Goal: Check status: Check status

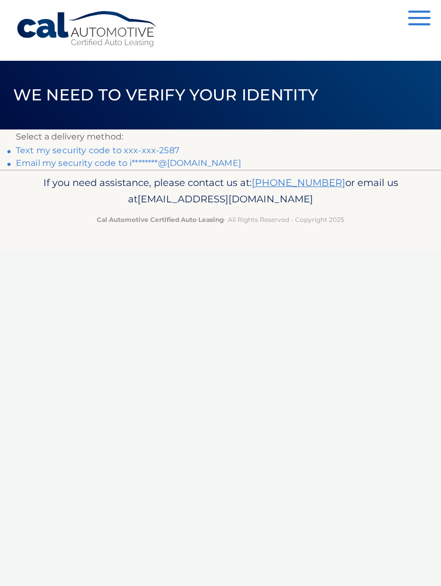
click at [185, 165] on link "Email my security code to i********@[DOMAIN_NAME]" at bounding box center [128, 163] width 225 height 10
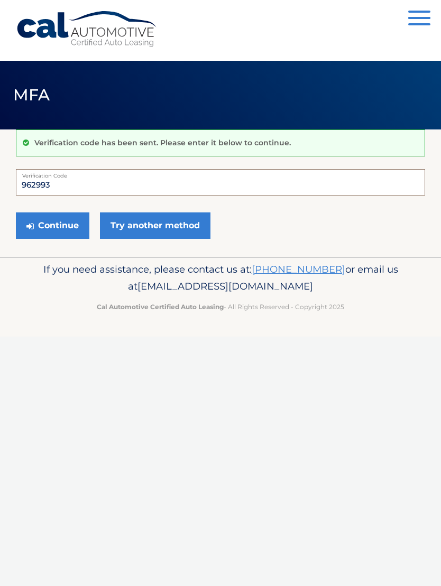
type input "962993"
click at [58, 225] on button "Continue" at bounding box center [52, 226] width 73 height 26
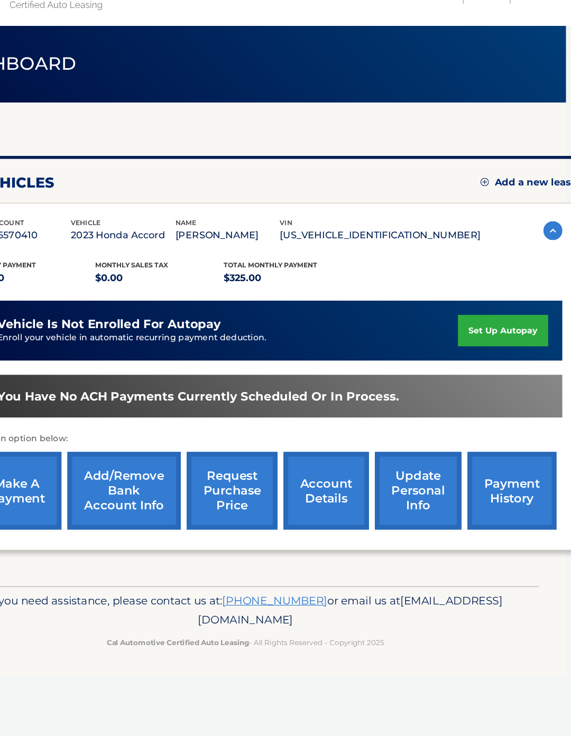
scroll to position [0, 8]
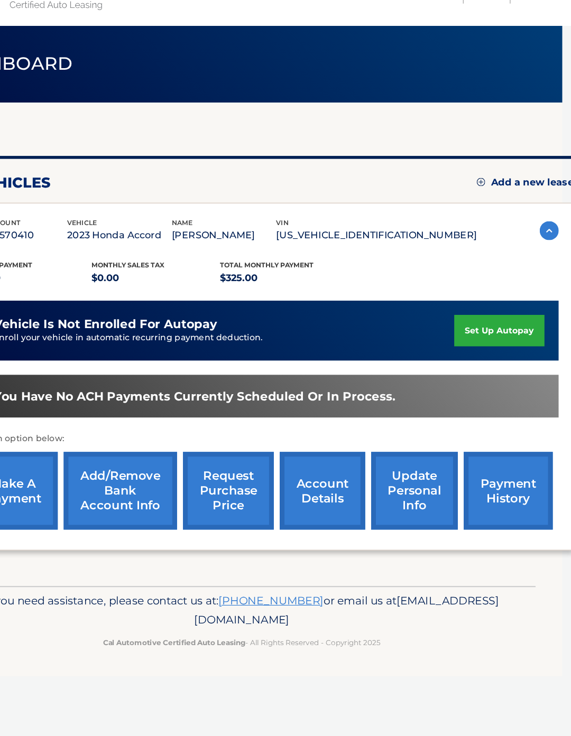
click at [311, 445] on link "account details" at bounding box center [349, 475] width 76 height 69
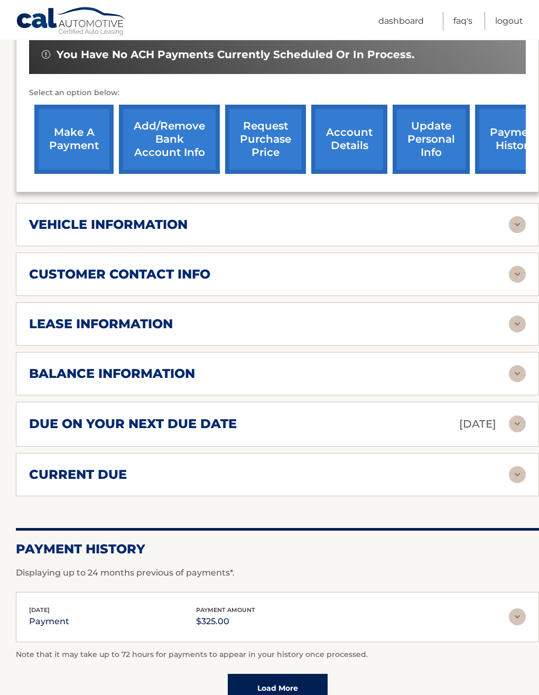
scroll to position [366, 0]
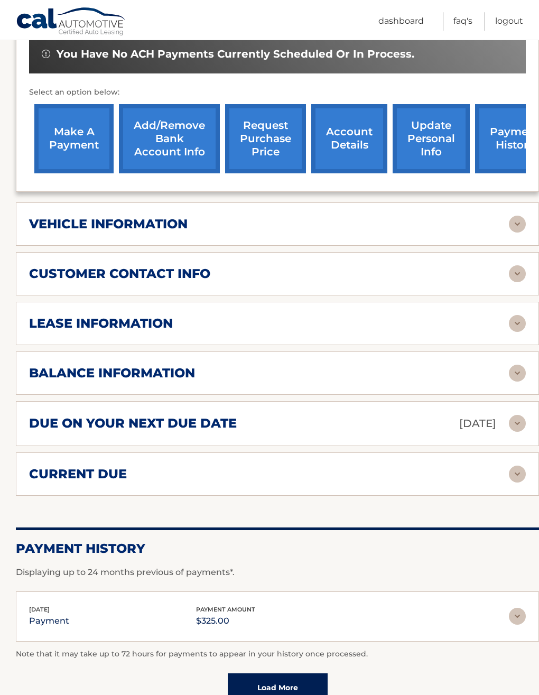
click at [418, 365] on div "balance information" at bounding box center [269, 373] width 480 height 16
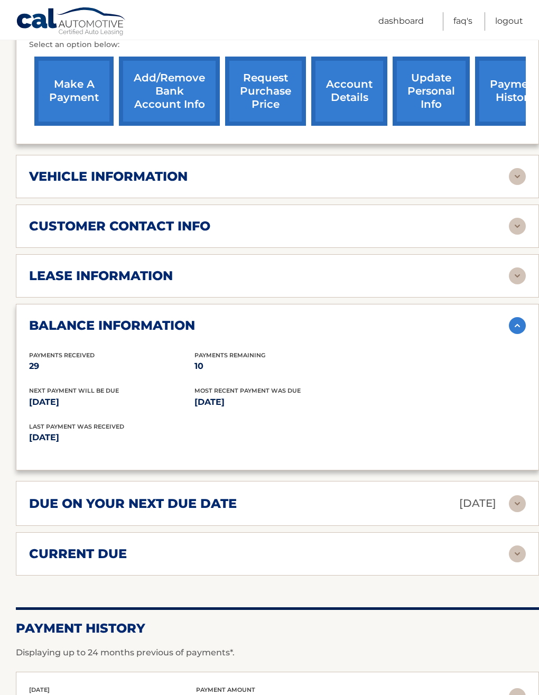
scroll to position [413, 0]
click at [452, 268] on div "lease information" at bounding box center [277, 276] width 497 height 17
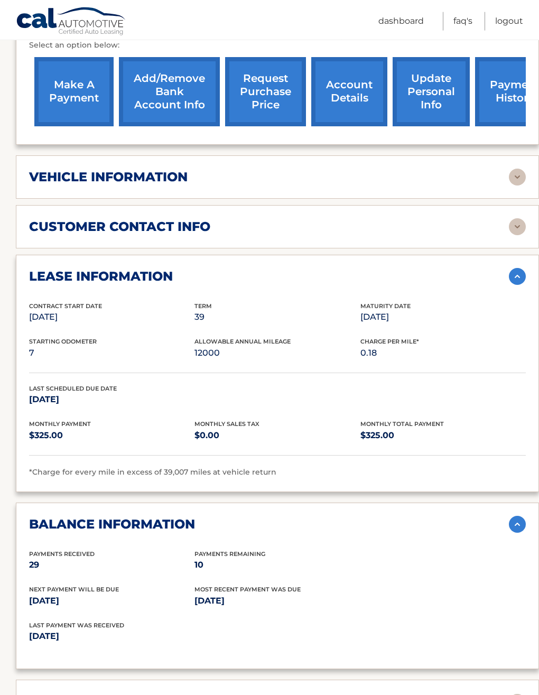
click at [411, 169] on div "vehicle information" at bounding box center [269, 177] width 480 height 16
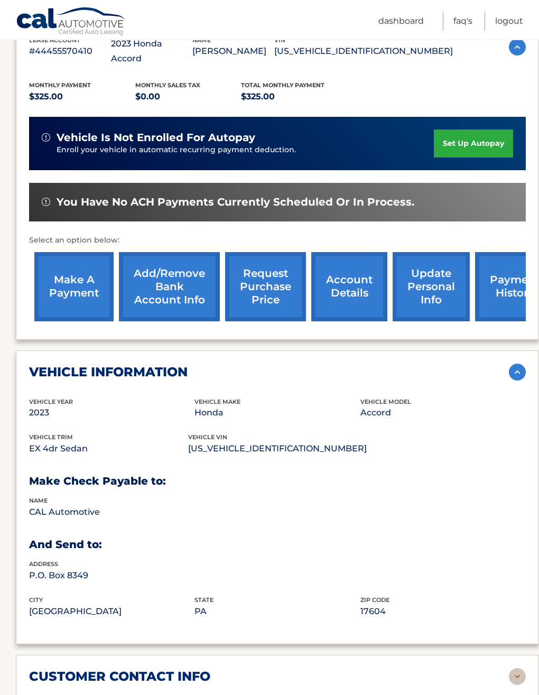
scroll to position [187, 0]
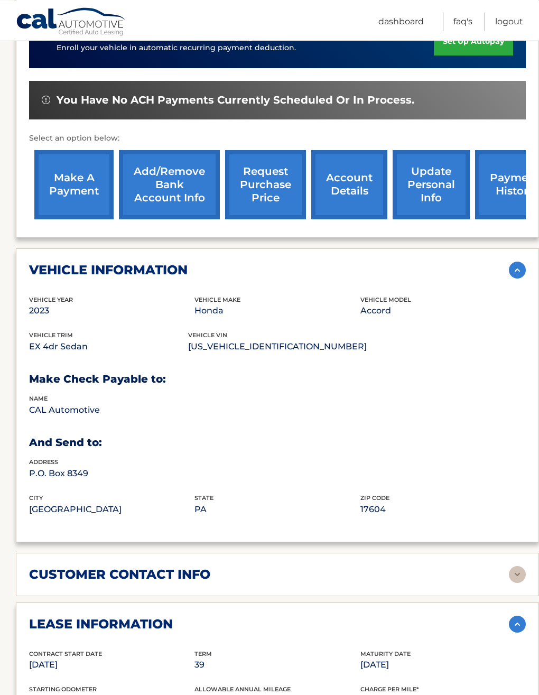
click at [248, 158] on link "request purchase price" at bounding box center [265, 184] width 81 height 69
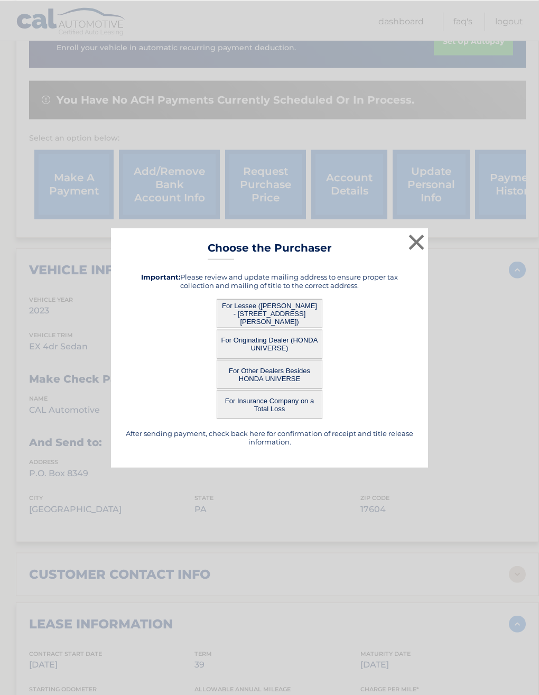
scroll to position [320, 0]
click at [407, 252] on button "×" at bounding box center [416, 241] width 21 height 21
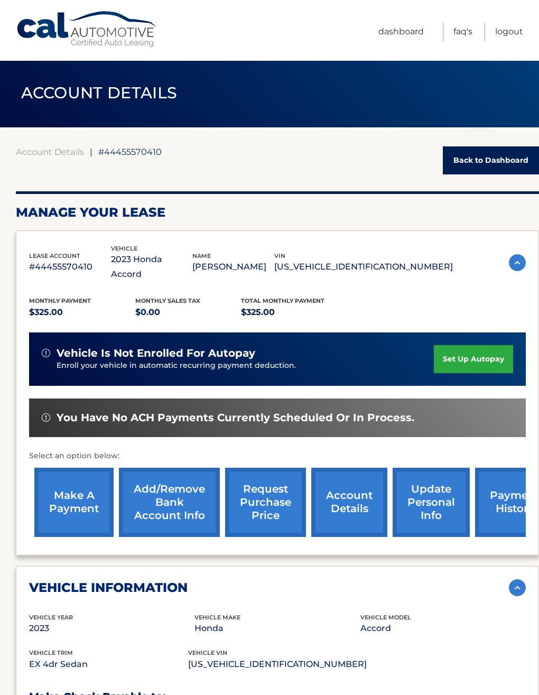
scroll to position [0, 0]
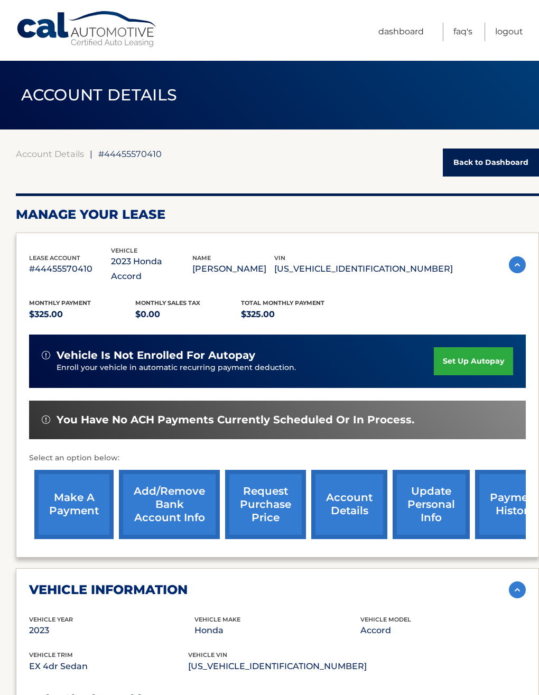
click at [345, 500] on link "account details" at bounding box center [349, 504] width 76 height 69
click at [343, 498] on link "account details" at bounding box center [349, 504] width 76 height 69
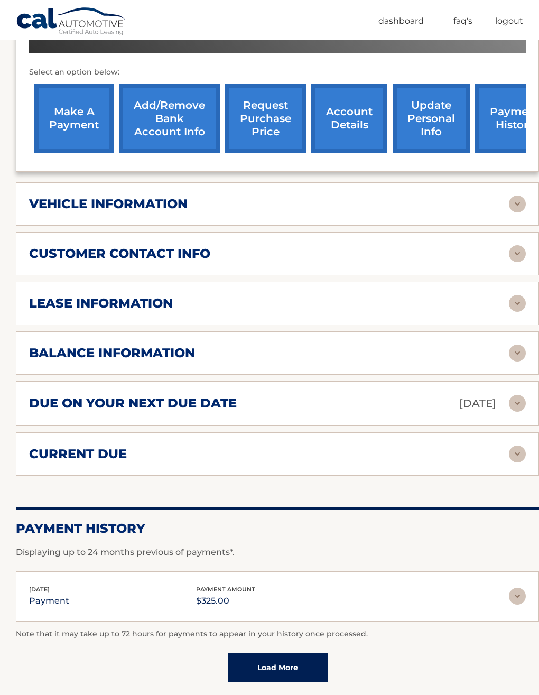
scroll to position [384, 0]
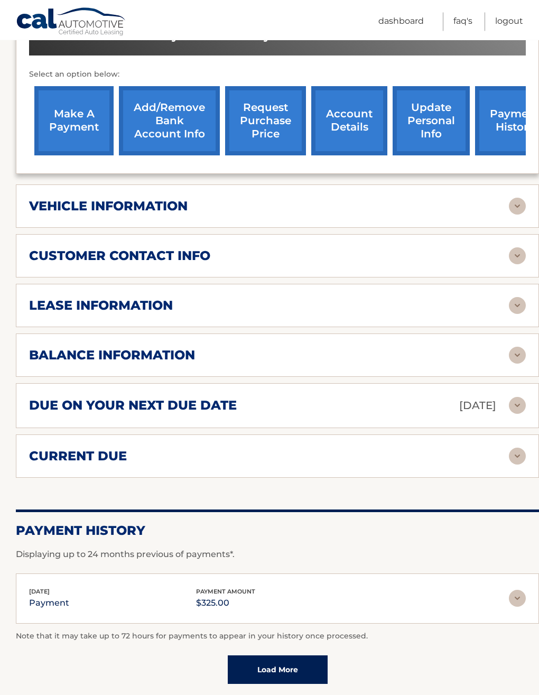
click at [518, 347] on img at bounding box center [517, 355] width 17 height 17
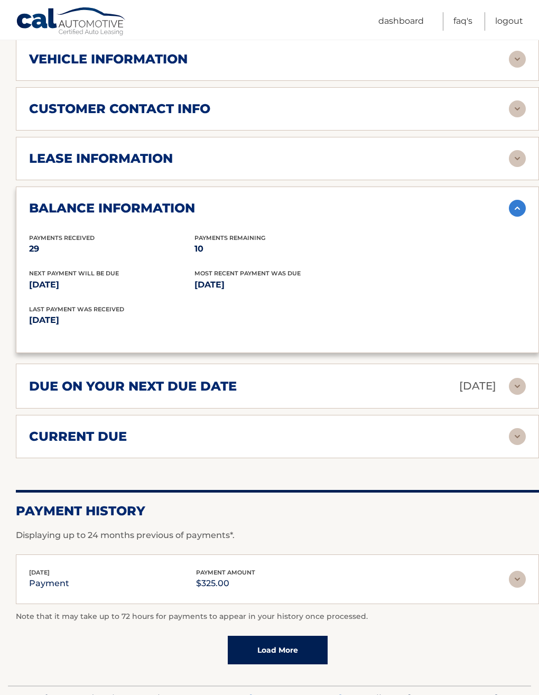
scroll to position [538, 0]
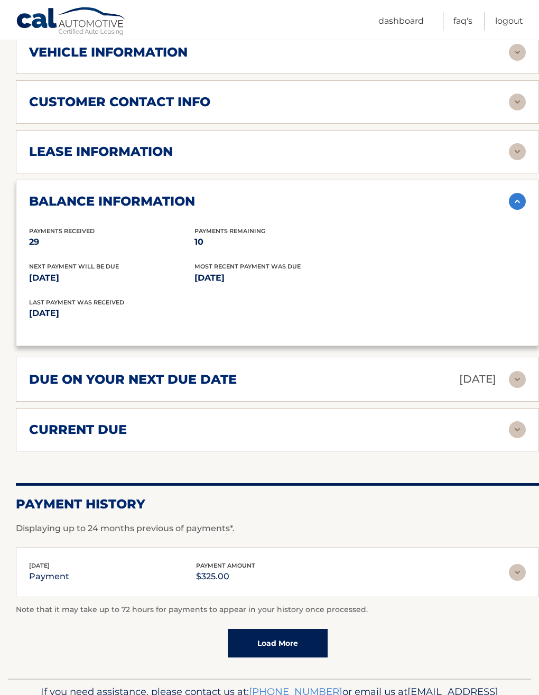
click at [495, 143] on div "lease information" at bounding box center [277, 151] width 497 height 17
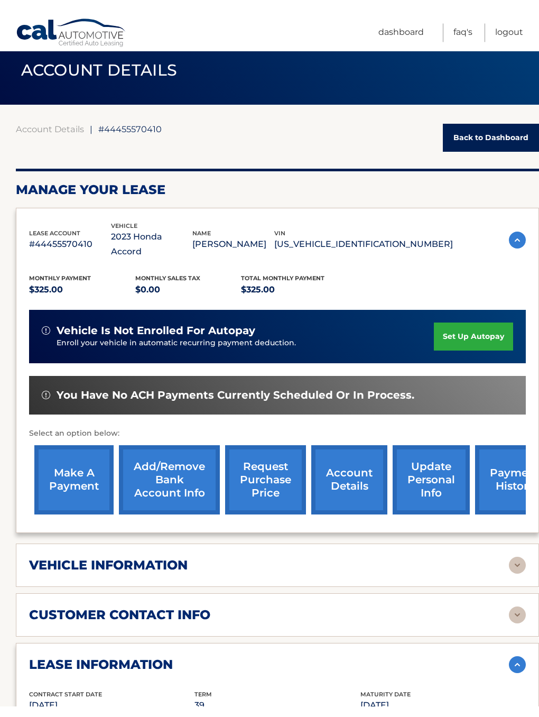
scroll to position [0, 0]
